Goal: Information Seeking & Learning: Learn about a topic

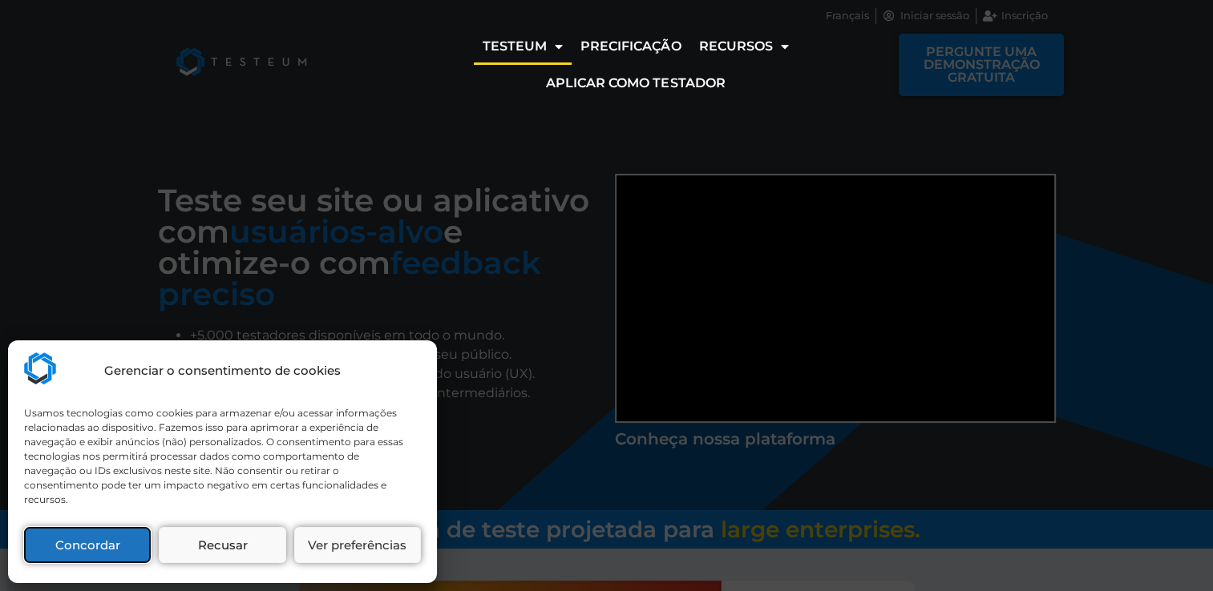
click at [121, 559] on button "Concordar" at bounding box center [87, 545] width 127 height 36
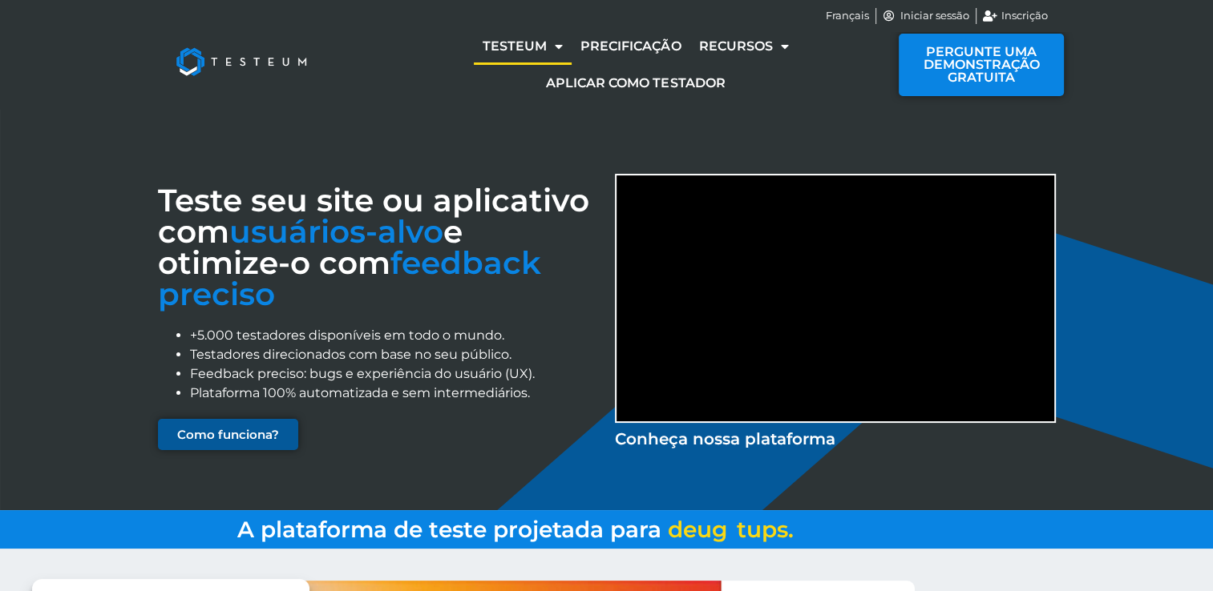
click at [257, 443] on link "Como funciona?" at bounding box center [228, 434] width 140 height 31
click at [651, 43] on link "Precificação" at bounding box center [630, 46] width 118 height 37
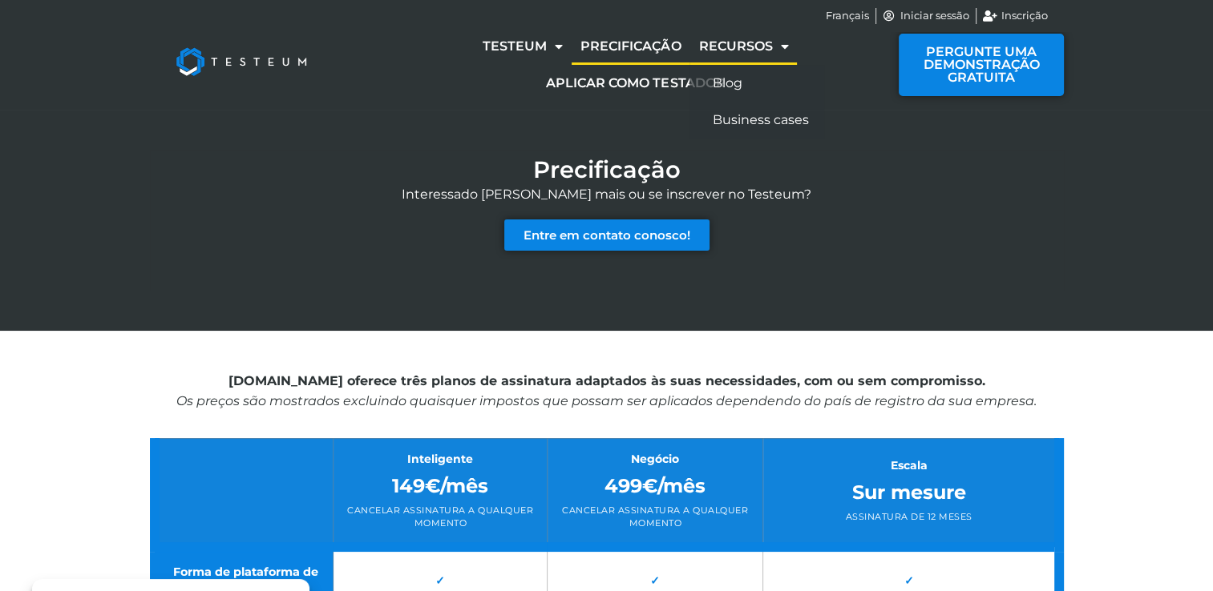
click at [753, 40] on link "Recursos" at bounding box center [742, 46] width 107 height 37
click at [785, 48] on span "Menu" at bounding box center [780, 46] width 16 height 30
click at [892, 128] on div "Precificação Interessado [PERSON_NAME] mais ou se inscrever no Testeum? Entre e…" at bounding box center [607, 220] width 914 height 221
